Goal: Task Accomplishment & Management: Complete application form

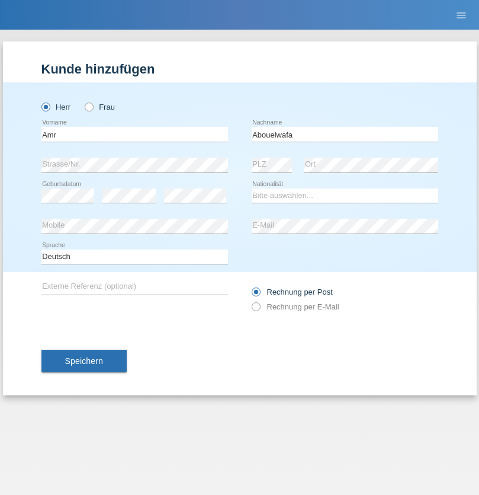
type input "Abouelwafa"
select select "CH"
radio input "true"
click at [134, 134] on input "text" at bounding box center [134, 134] width 187 height 15
type input "Amr"
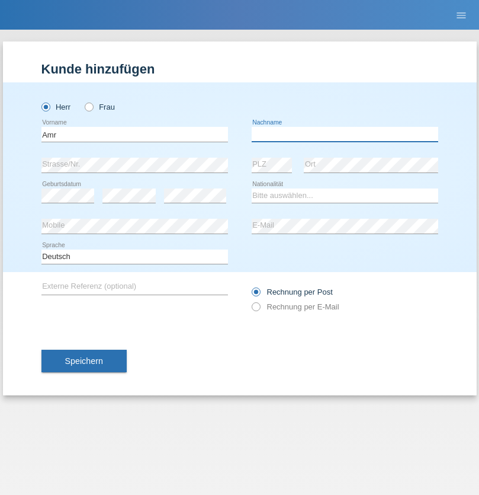
click at [345, 134] on input "text" at bounding box center [345, 134] width 187 height 15
type input "Abouelwafa"
select select "CH"
radio input "true"
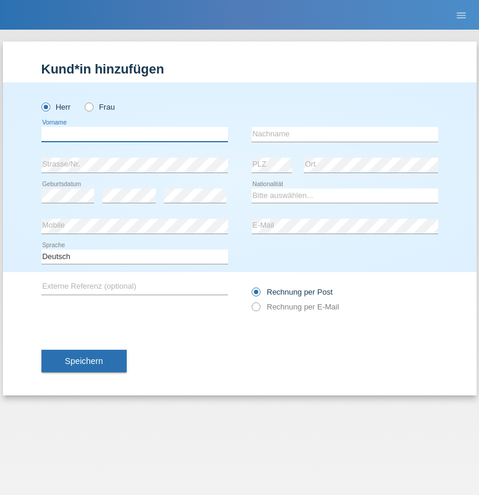
click at [134, 134] on input "text" at bounding box center [134, 134] width 187 height 15
type input "Jörg"
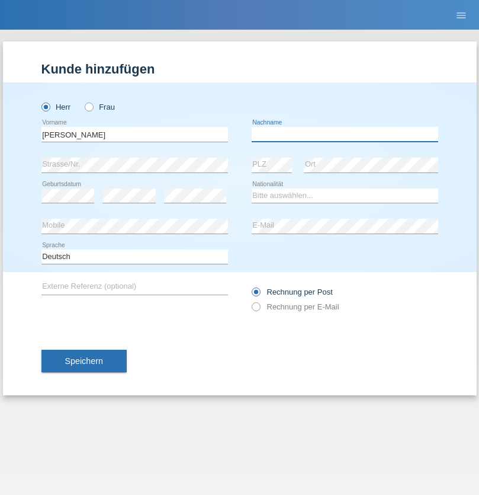
click at [345, 134] on input "text" at bounding box center [345, 134] width 187 height 15
type input "Traksel"
select select "DE"
select select "C"
select select "01"
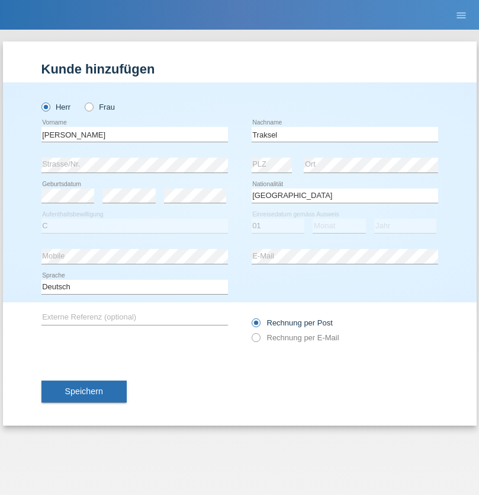
select select "07"
select select "2008"
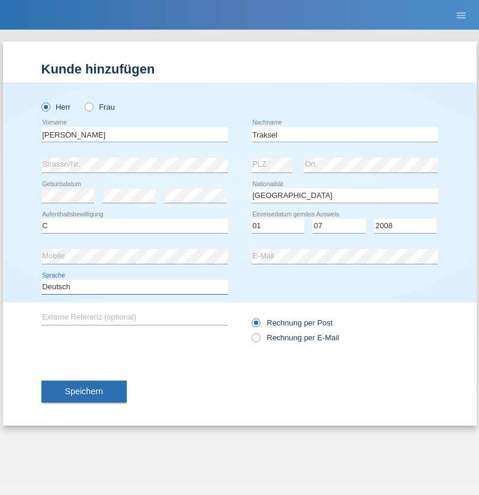
select select "en"
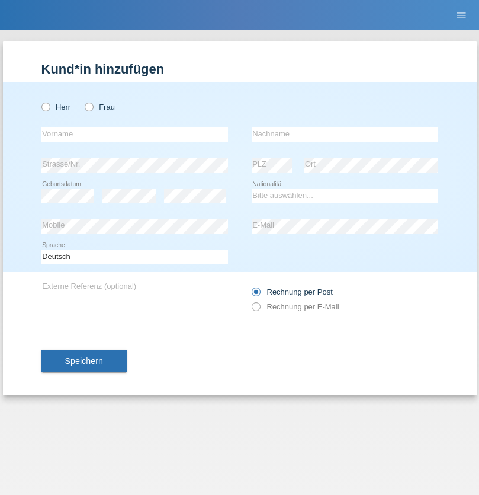
radio input "true"
select select "RS"
select select "C"
select select "08"
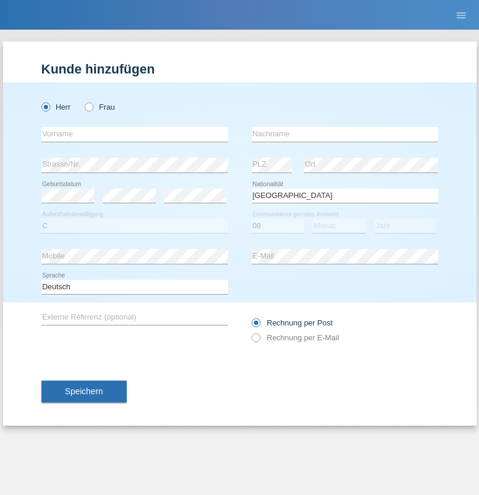
select select "10"
select select "2006"
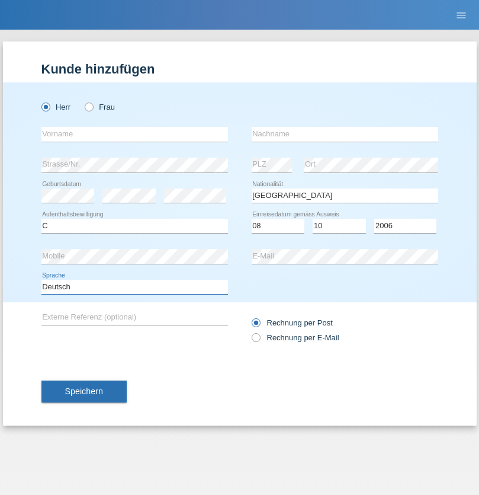
select select "en"
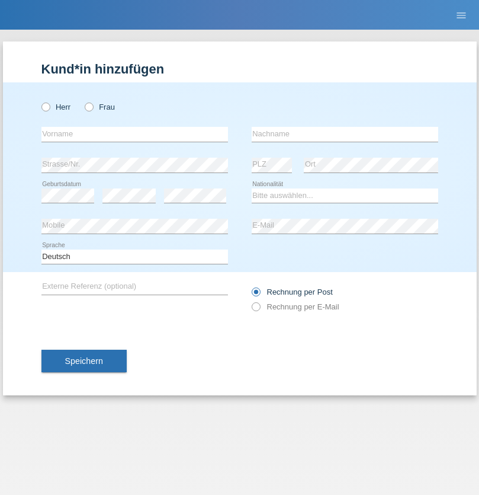
radio input "true"
click at [134, 134] on input "text" at bounding box center [134, 134] width 187 height 15
type input "Sladjan"
click at [345, 134] on input "text" at bounding box center [345, 134] width 187 height 15
type input "Pejic"
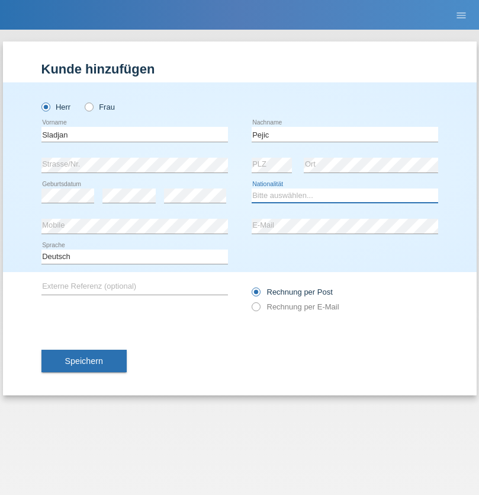
select select "CH"
radio input "true"
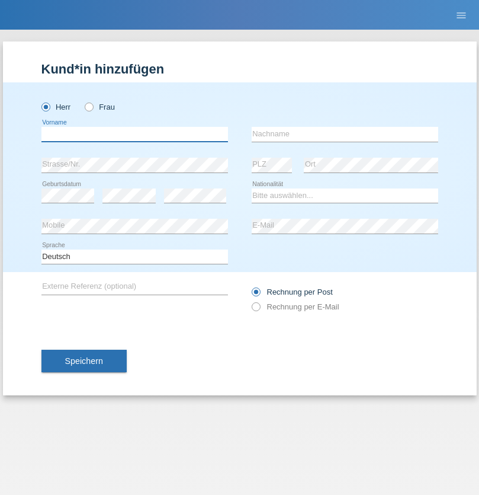
click at [134, 134] on input "text" at bounding box center [134, 134] width 187 height 15
type input "Mohammad Qais"
click at [345, 134] on input "text" at bounding box center [345, 134] width 187 height 15
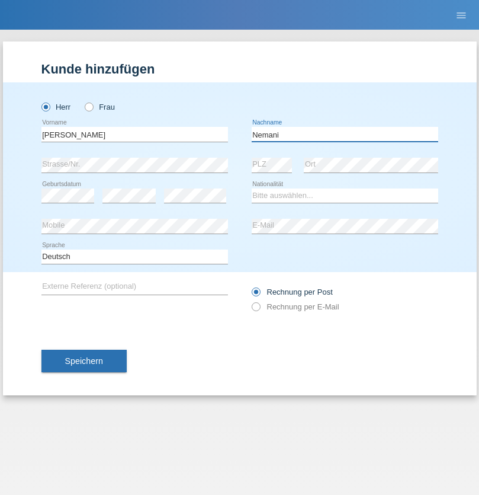
type input "Nemani"
select select "AF"
select select "C"
select select "02"
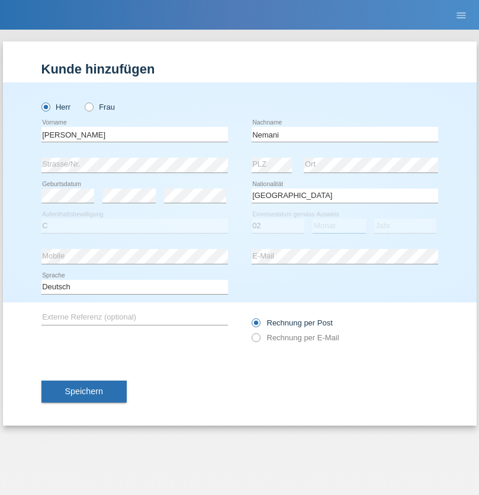
select select "01"
select select "2021"
